Goal: Transaction & Acquisition: Subscribe to service/newsletter

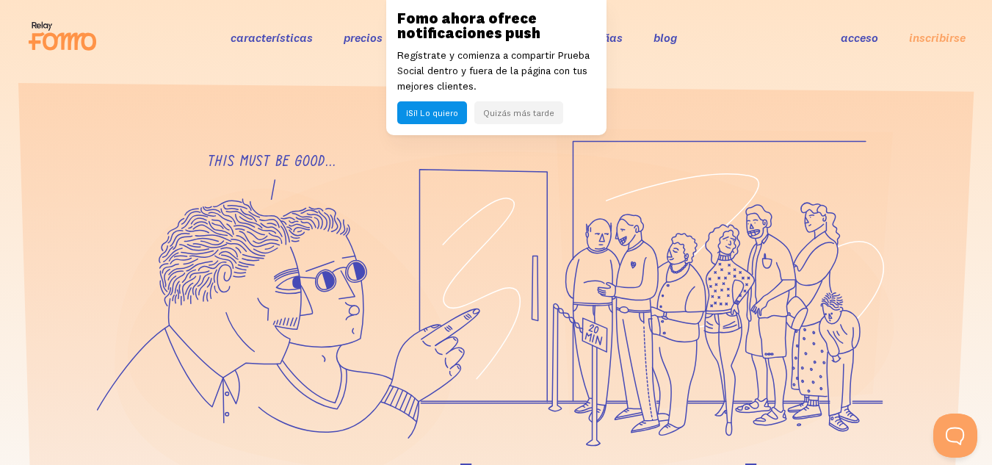
click at [517, 118] on font "Quizás más tarde" at bounding box center [518, 112] width 71 height 11
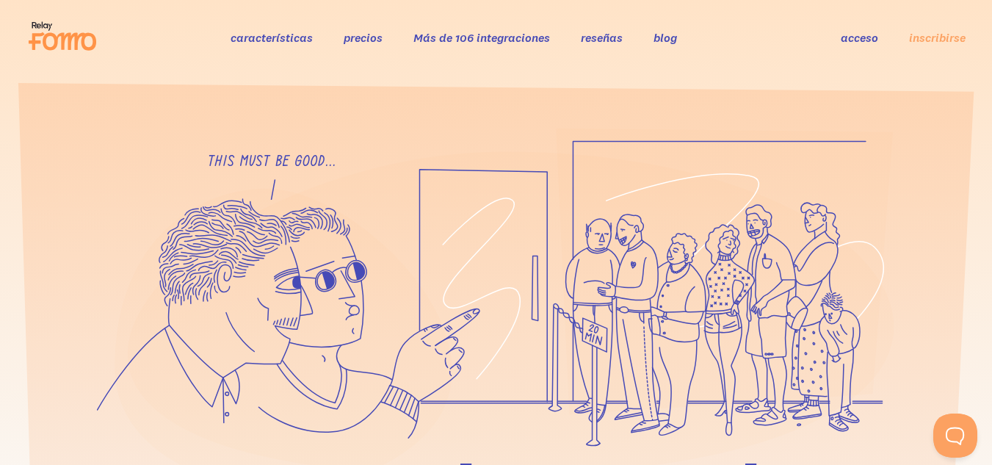
click at [257, 44] on font "características" at bounding box center [272, 37] width 82 height 15
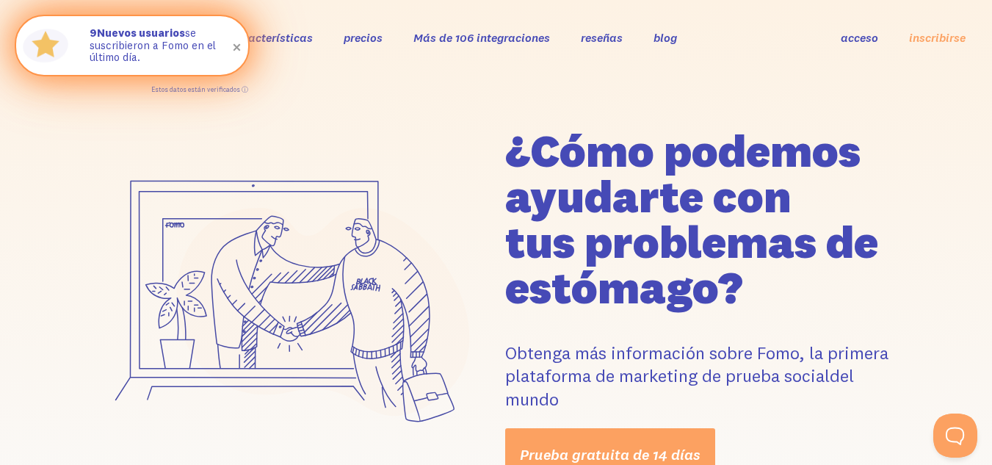
click at [237, 44] on span at bounding box center [237, 47] width 25 height 25
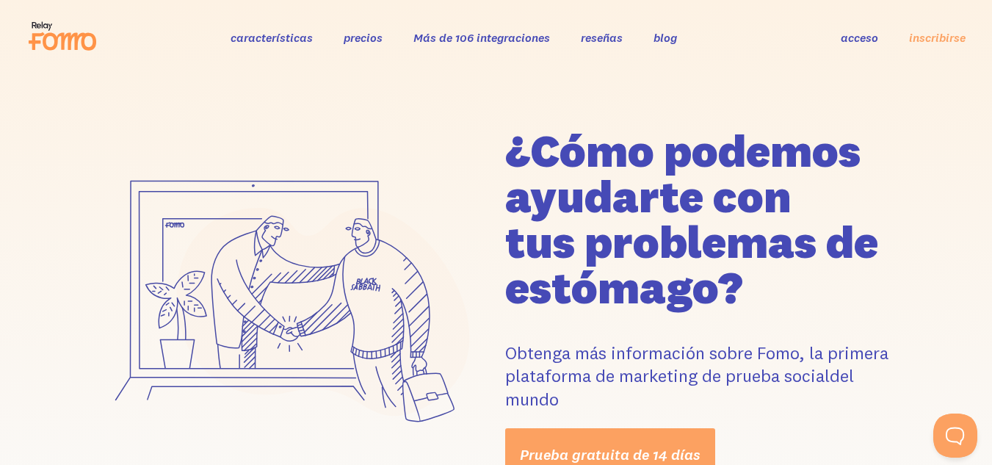
click at [362, 38] on font "precios" at bounding box center [363, 37] width 39 height 15
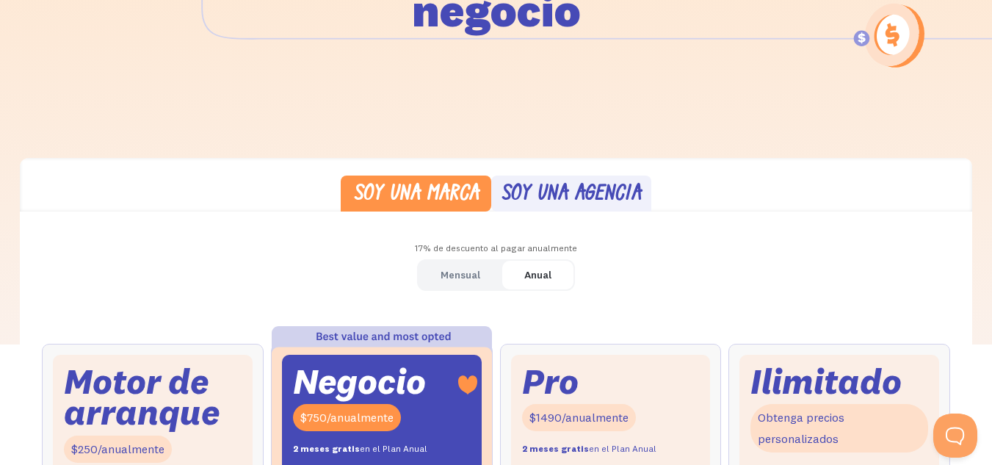
click at [476, 281] on font "Mensual" at bounding box center [461, 274] width 40 height 13
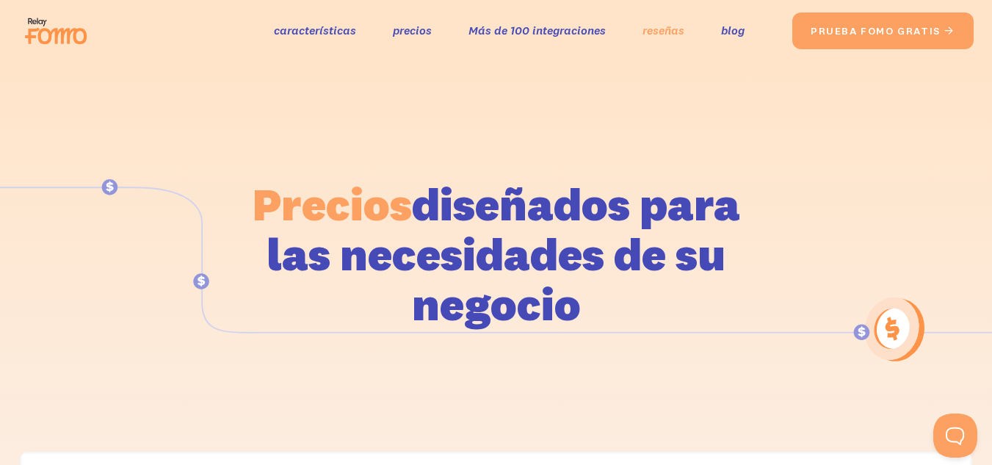
click at [644, 23] on font "reseñas" at bounding box center [664, 30] width 42 height 15
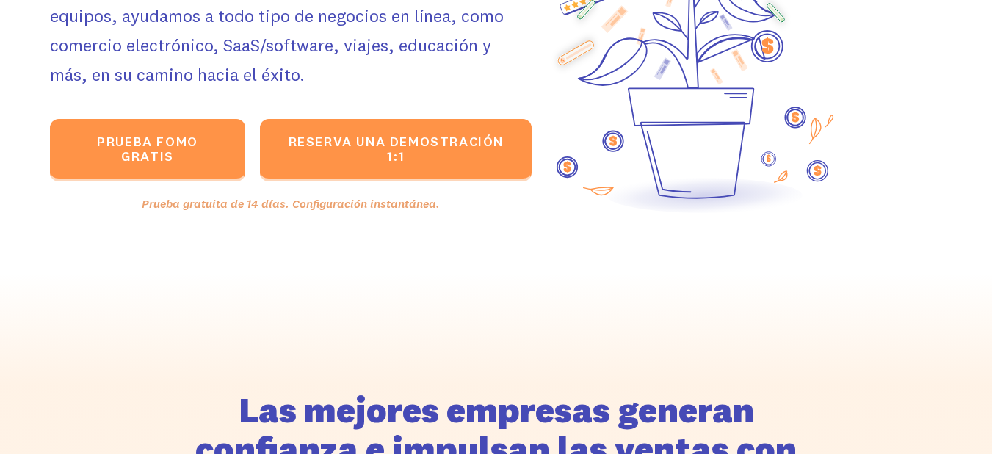
scroll to position [228, 0]
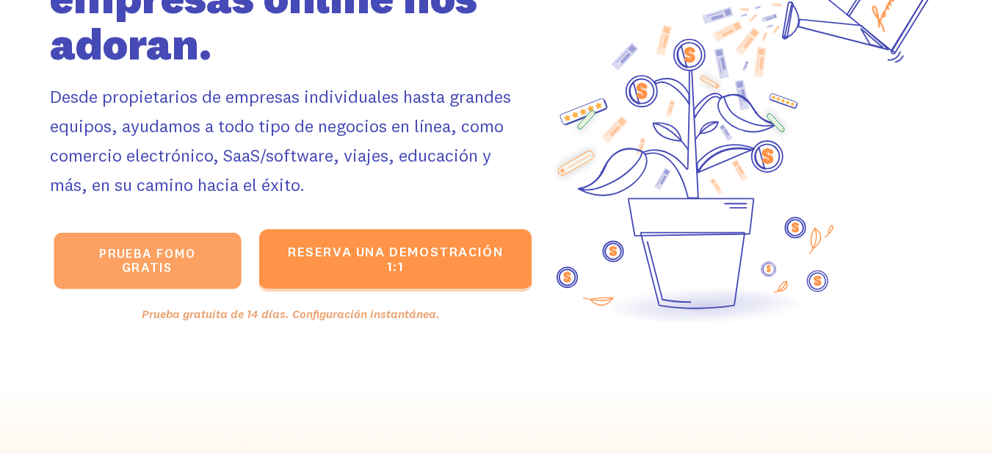
click at [183, 262] on link "PRUEBA fomo GRATIS " at bounding box center [147, 260] width 187 height 57
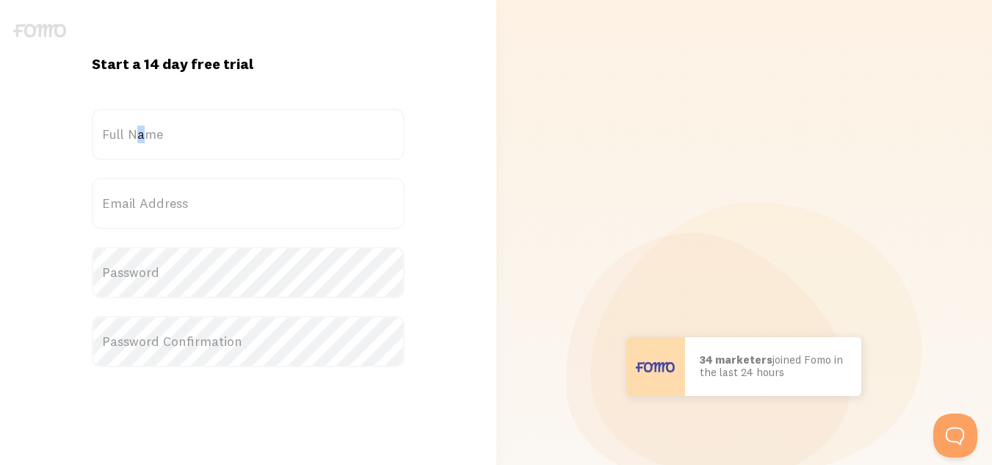
click at [140, 152] on label "Full Name" at bounding box center [248, 134] width 313 height 51
click at [148, 141] on label "Full Name" at bounding box center [248, 134] width 313 height 51
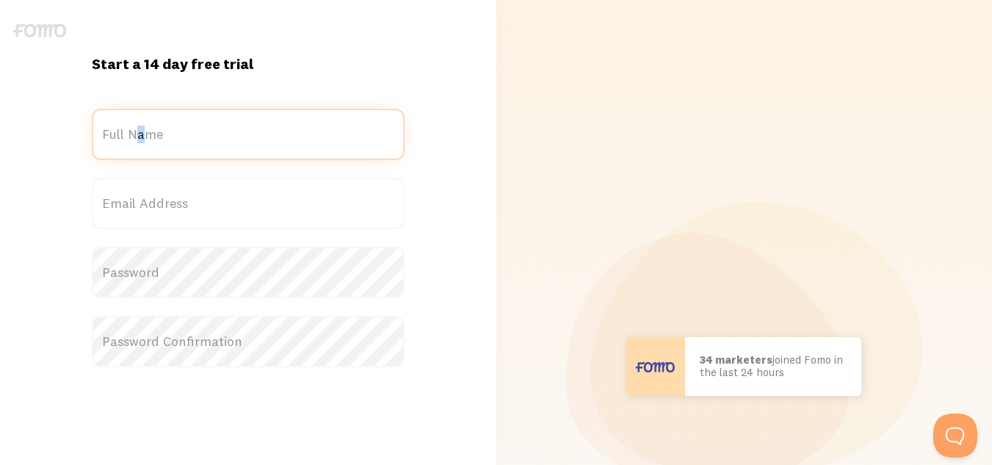
click at [148, 141] on input "Full Name" at bounding box center [248, 134] width 313 height 51
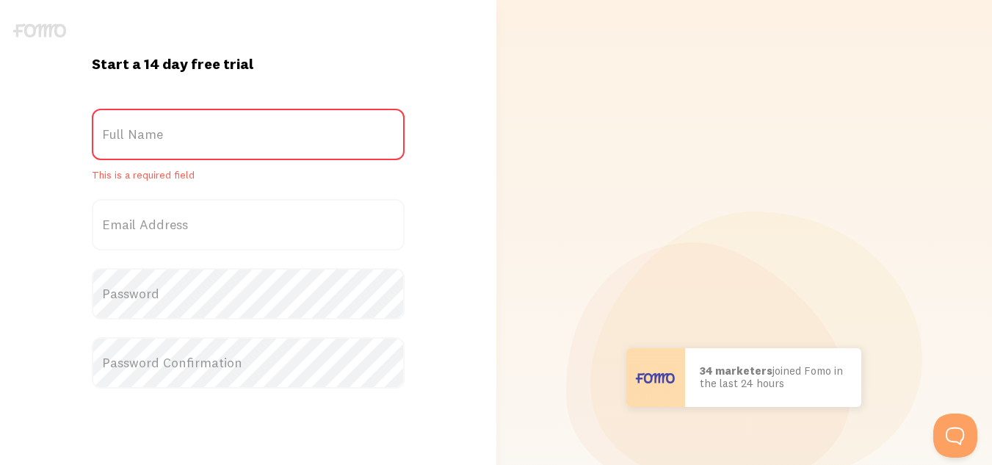
click at [148, 134] on label "Full Name" at bounding box center [248, 134] width 313 height 51
click at [148, 134] on input "Full Name" at bounding box center [248, 134] width 313 height 51
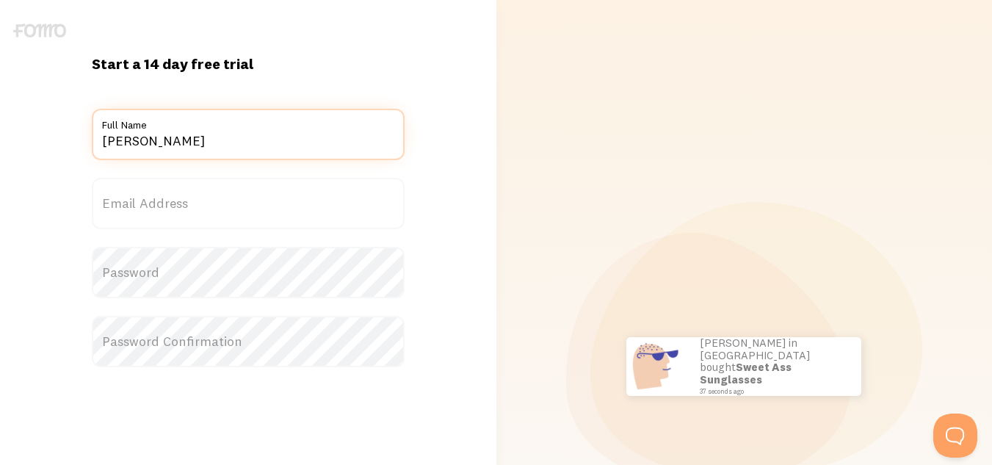
type input "[PERSON_NAME]"
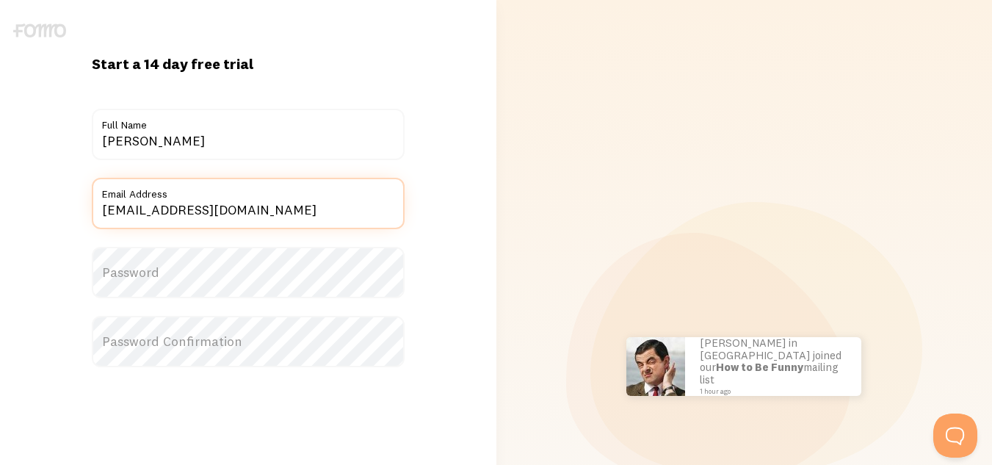
type input "[EMAIL_ADDRESS][DOMAIN_NAME]"
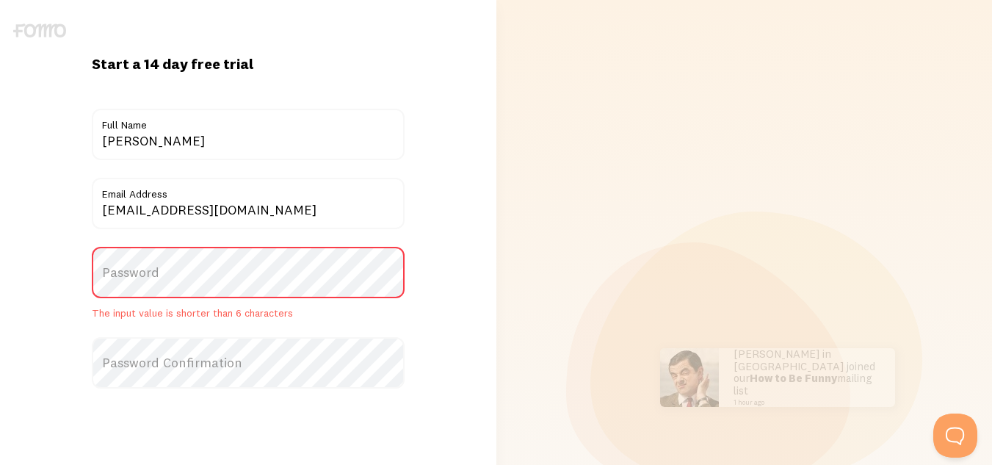
click at [212, 270] on label "Password" at bounding box center [248, 272] width 313 height 51
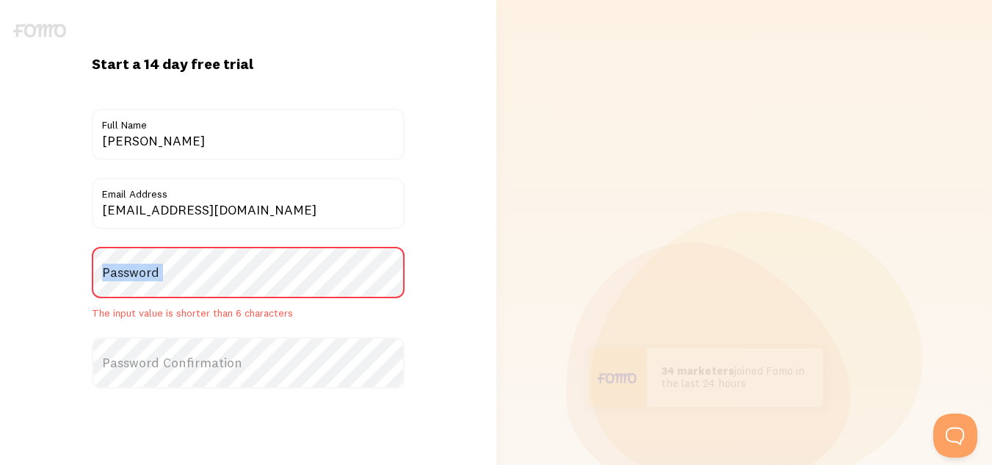
click at [212, 270] on label "Password" at bounding box center [248, 272] width 313 height 51
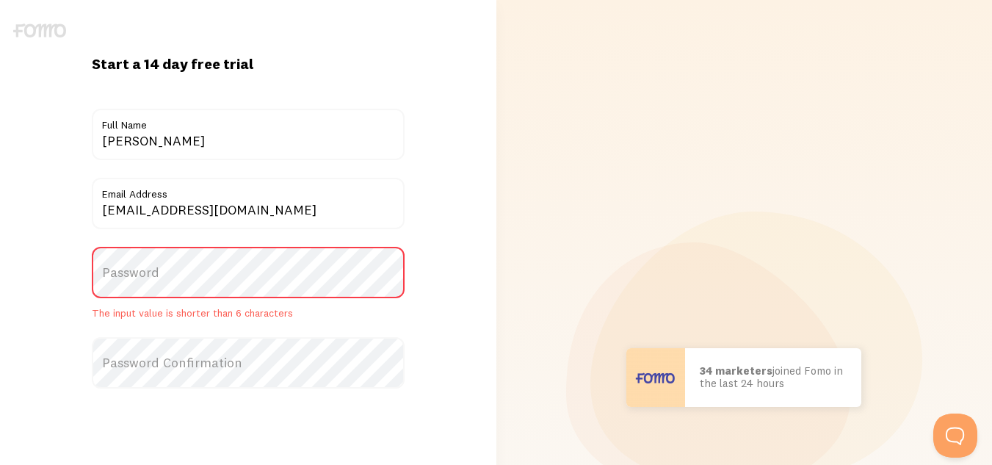
click at [181, 284] on label "Password" at bounding box center [248, 272] width 313 height 51
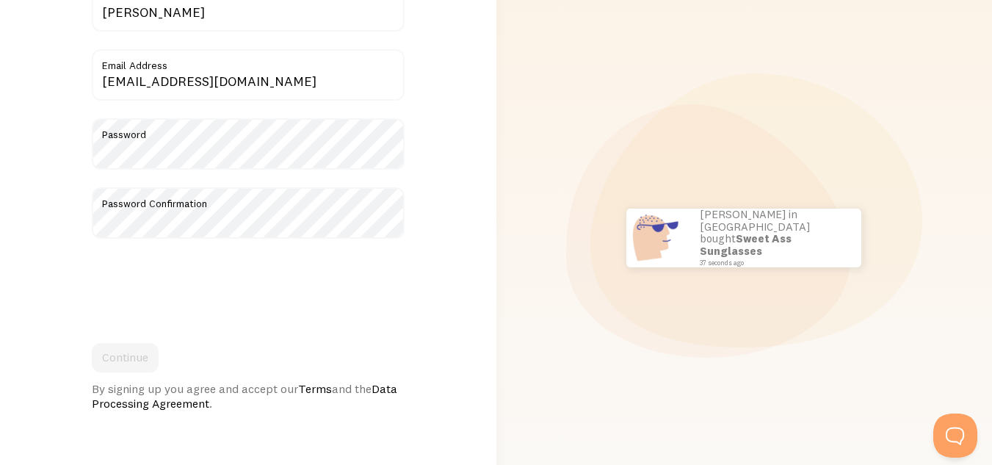
scroll to position [268, 0]
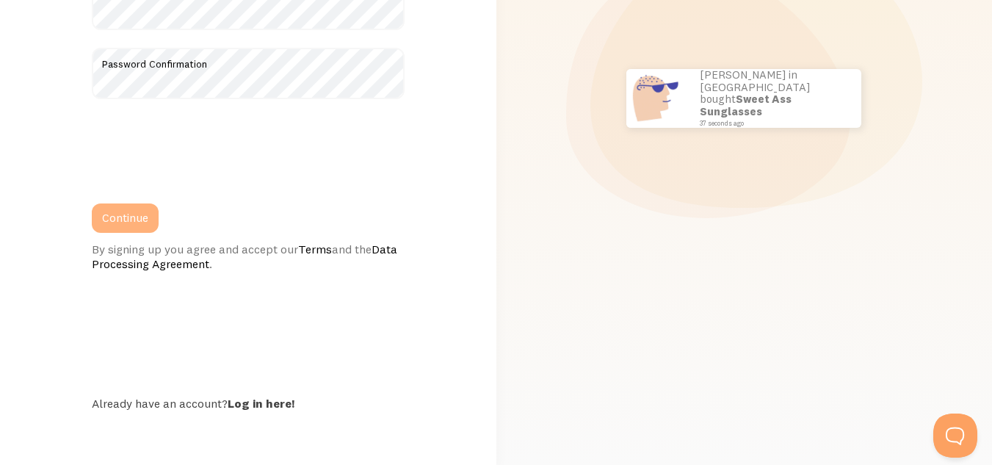
click at [140, 219] on button "Continue" at bounding box center [125, 217] width 67 height 29
